Goal: Task Accomplishment & Management: Manage account settings

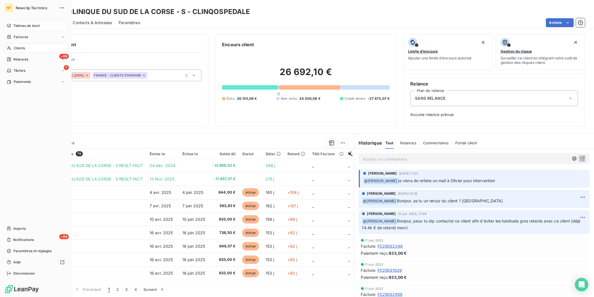
click at [12, 27] on div "Tableau de bord" at bounding box center [35, 25] width 62 height 9
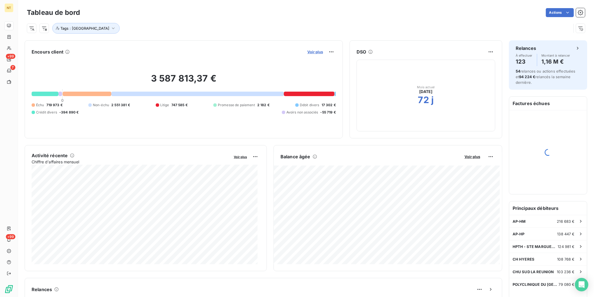
click at [313, 51] on span "Voir plus" at bounding box center [316, 52] width 16 height 4
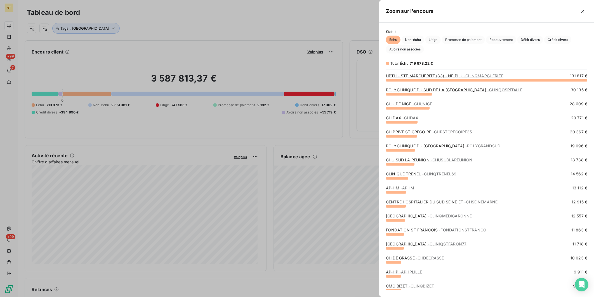
scroll to position [212, 210]
click at [562, 43] on span "Crédit divers" at bounding box center [558, 40] width 27 height 8
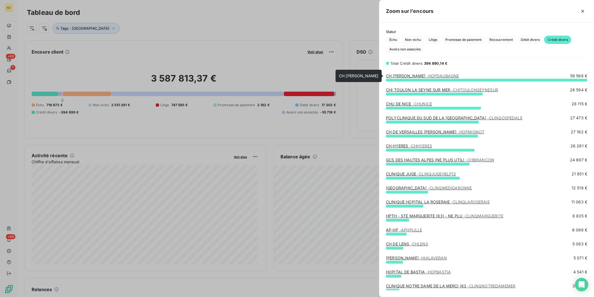
click at [451, 76] on span "- [GEOGRAPHIC_DATA]" at bounding box center [443, 75] width 32 height 5
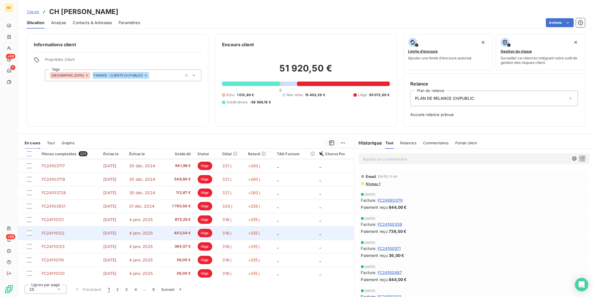
scroll to position [215, 0]
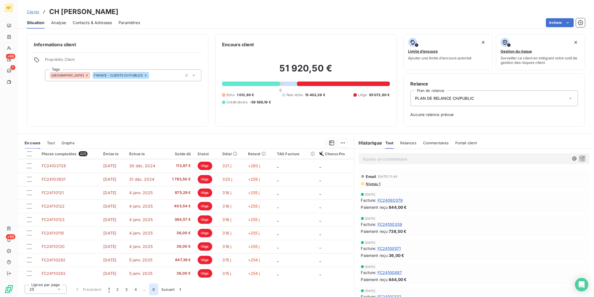
click at [153, 288] on button "9" at bounding box center [153, 289] width 9 height 12
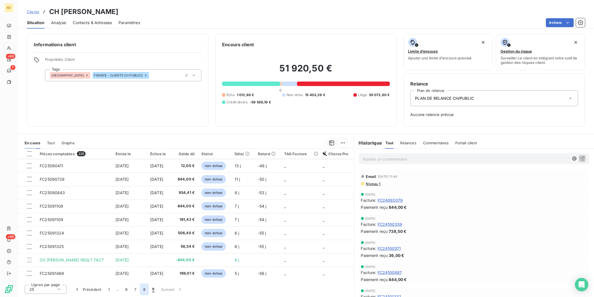
click at [146, 288] on button "8" at bounding box center [144, 289] width 9 height 12
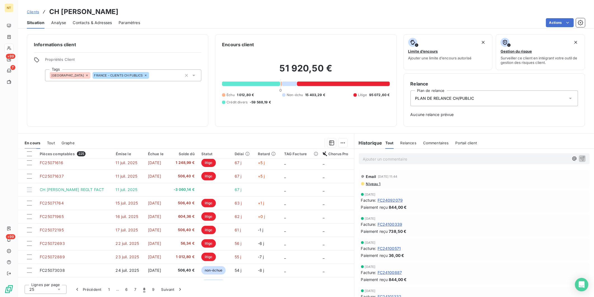
scroll to position [0, 0]
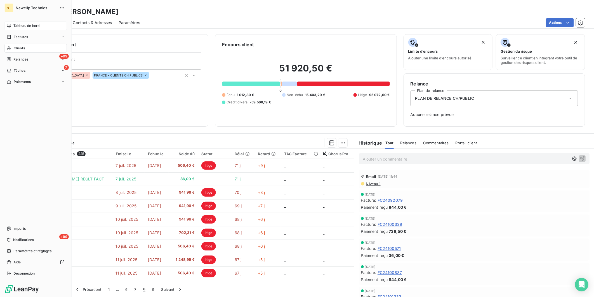
click at [10, 27] on icon at bounding box center [9, 26] width 4 height 4
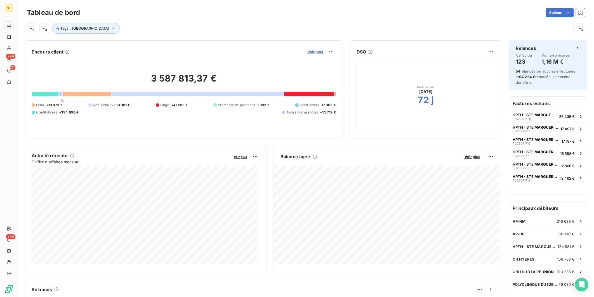
click at [312, 51] on span "Voir plus" at bounding box center [316, 52] width 16 height 4
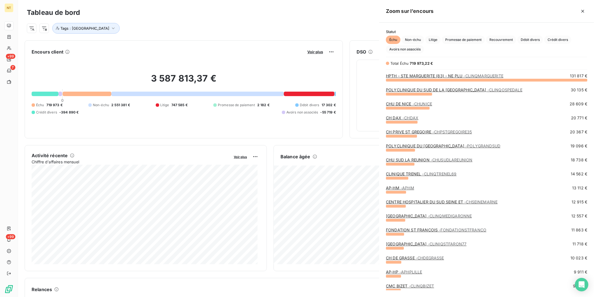
scroll to position [292, 210]
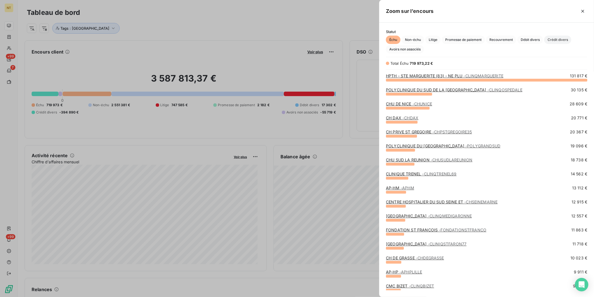
click at [558, 37] on span "Crédit divers" at bounding box center [558, 40] width 27 height 8
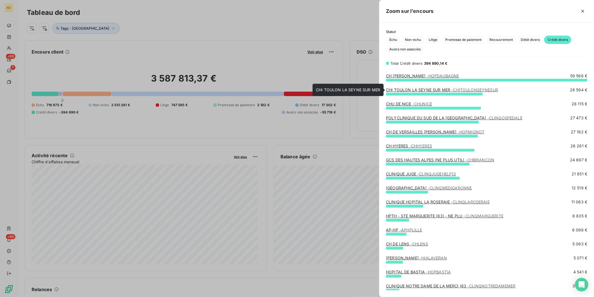
click at [452, 91] on span "- CHITOULONSEYNESUR" at bounding box center [475, 89] width 47 height 5
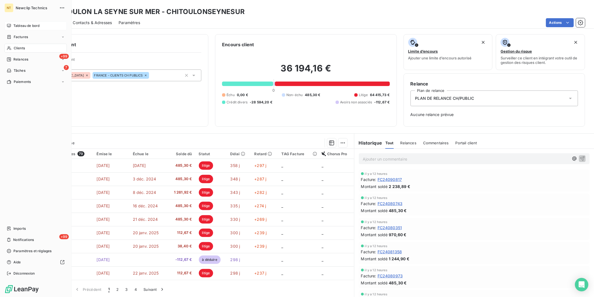
click at [11, 27] on div "Tableau de bord" at bounding box center [35, 25] width 62 height 9
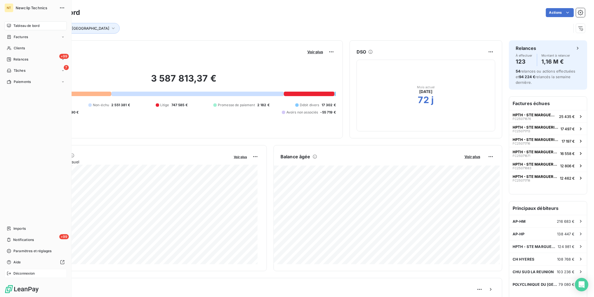
click at [21, 273] on span "Déconnexion" at bounding box center [24, 273] width 22 height 5
